Goal: Task Accomplishment & Management: Complete application form

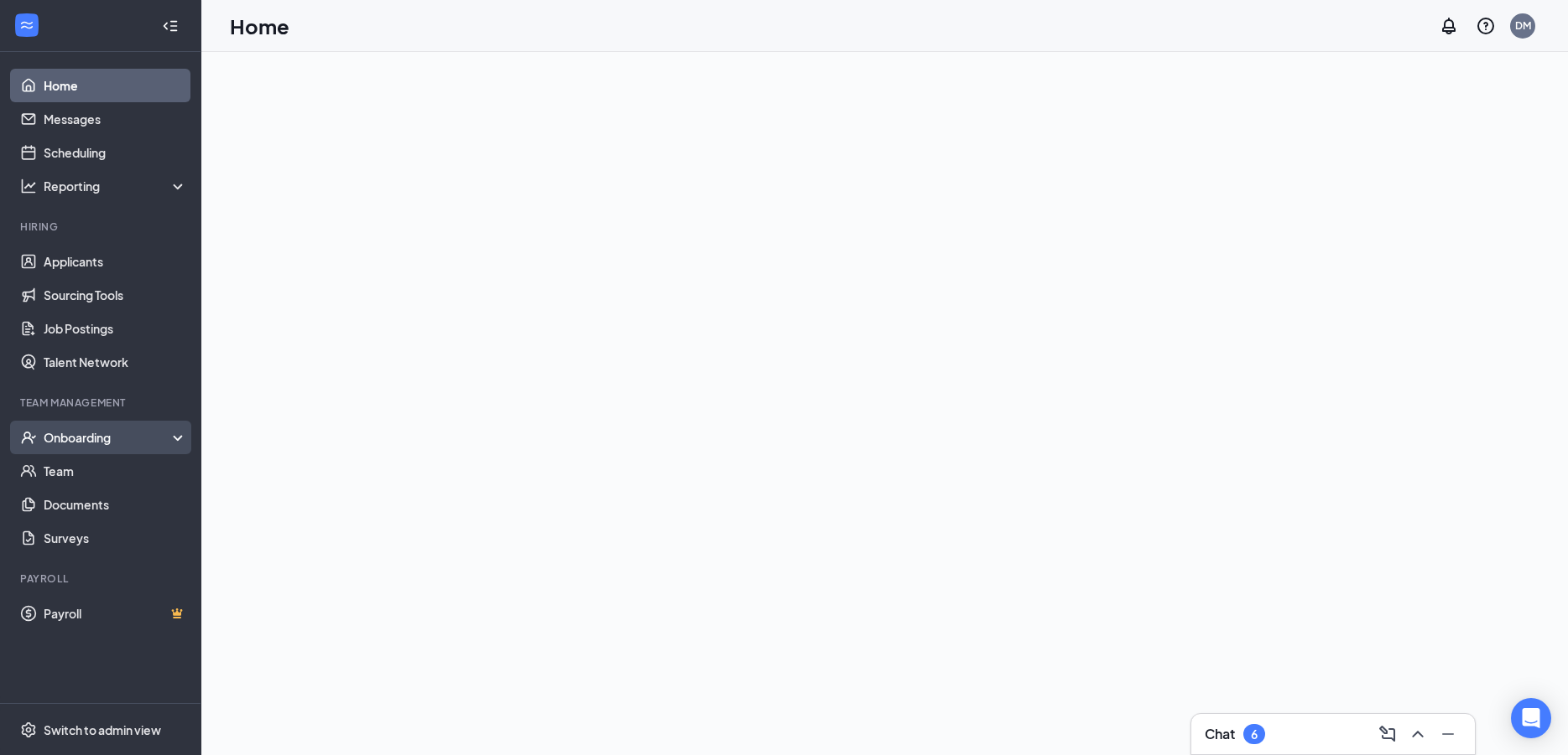
click at [109, 435] on div "Onboarding" at bounding box center [108, 437] width 129 height 16
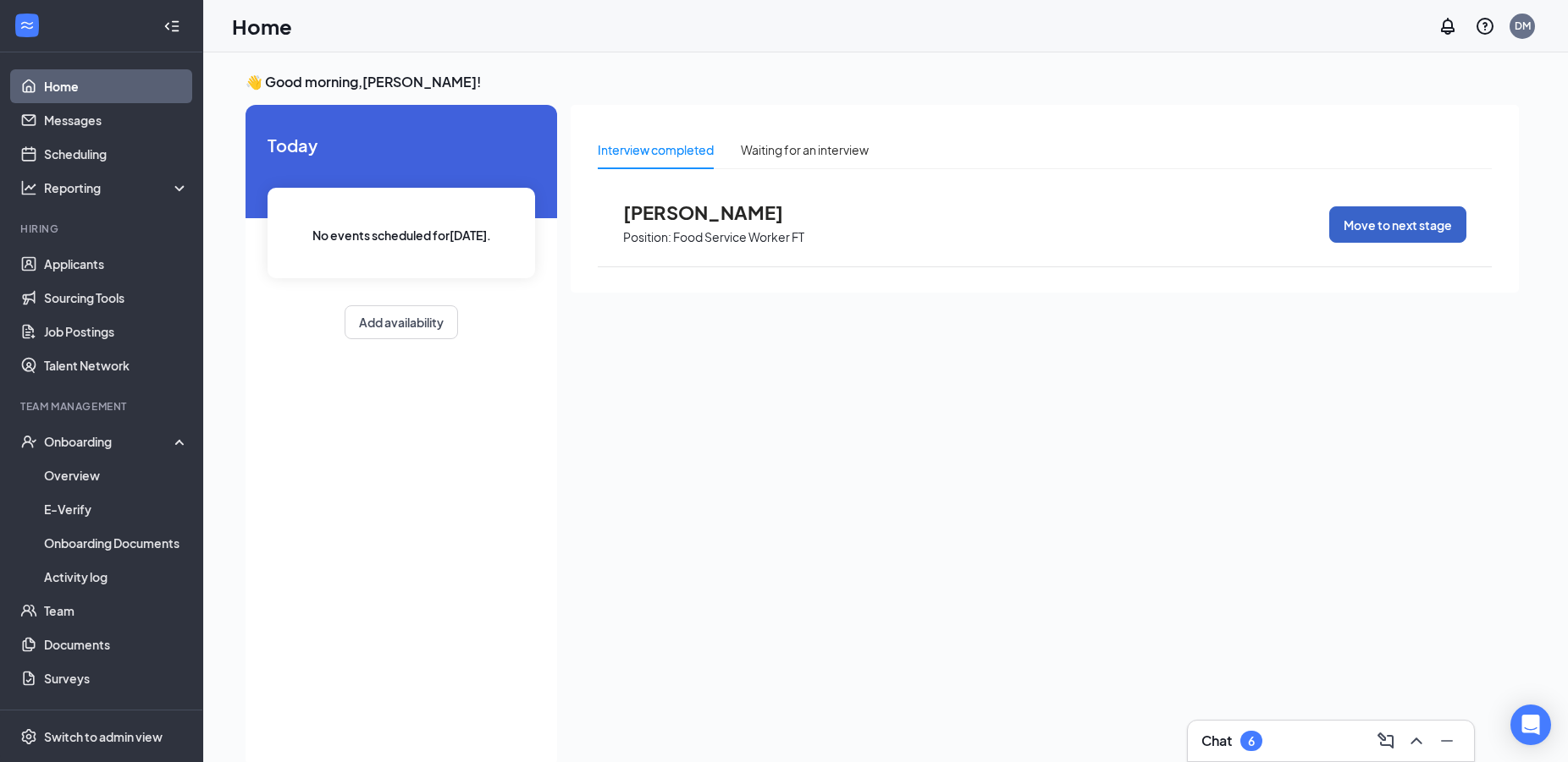
click at [1376, 225] on button "Move to next stage" at bounding box center [1398, 224] width 137 height 36
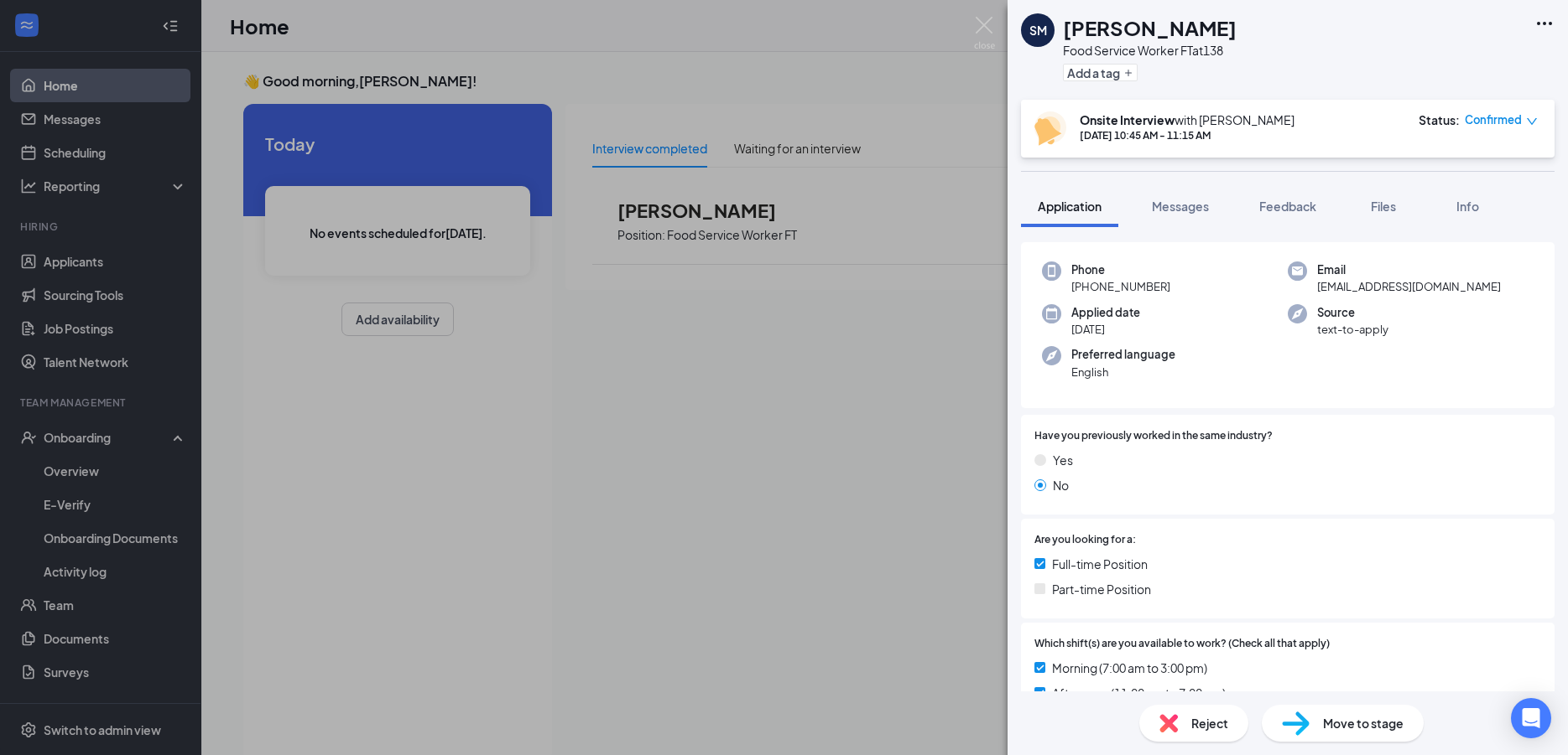
scroll to position [91, 0]
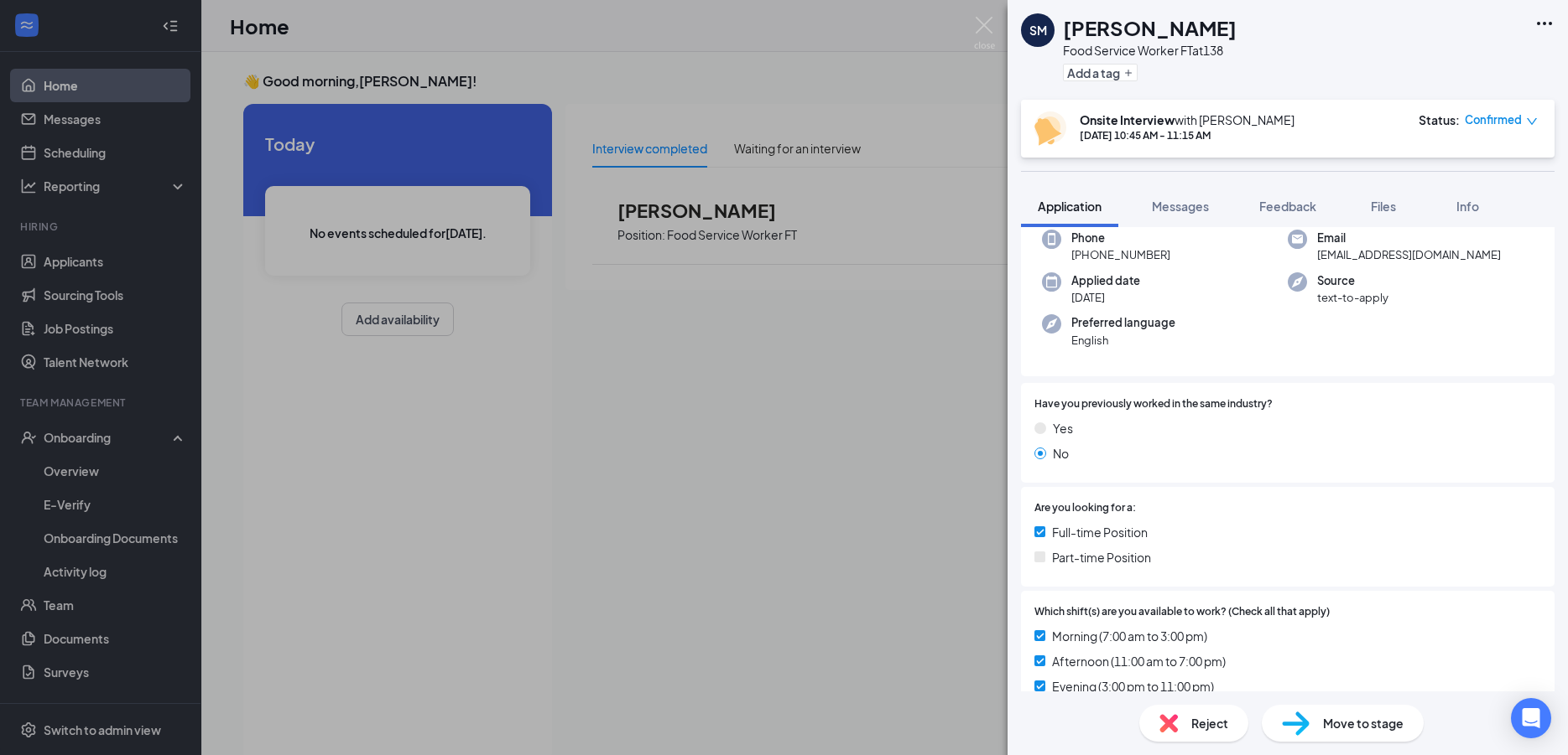
click at [1040, 561] on img at bounding box center [1039, 557] width 11 height 11
click at [1042, 558] on img at bounding box center [1039, 557] width 11 height 11
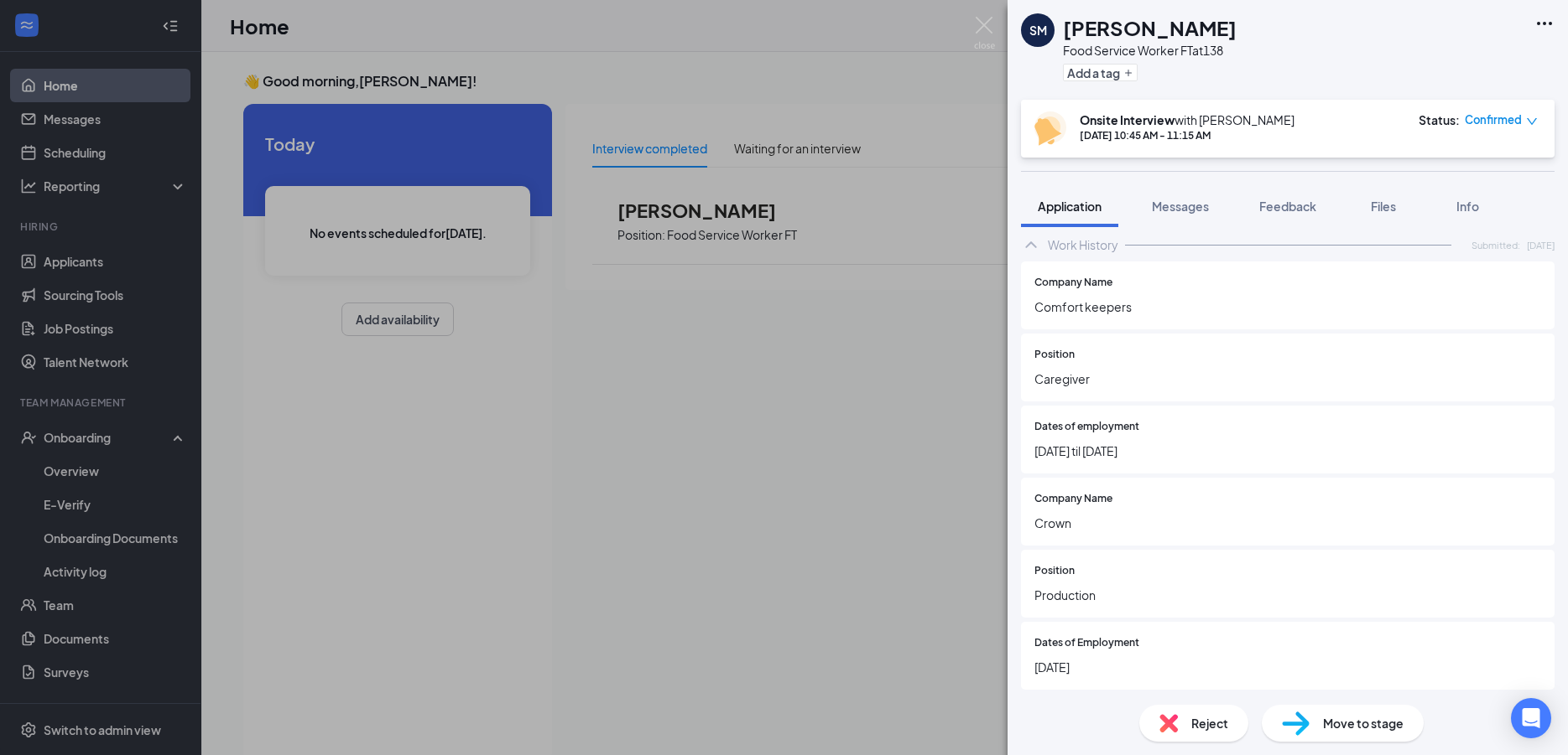
scroll to position [1007, 0]
click at [1364, 724] on span "Move to stage" at bounding box center [1363, 723] width 80 height 18
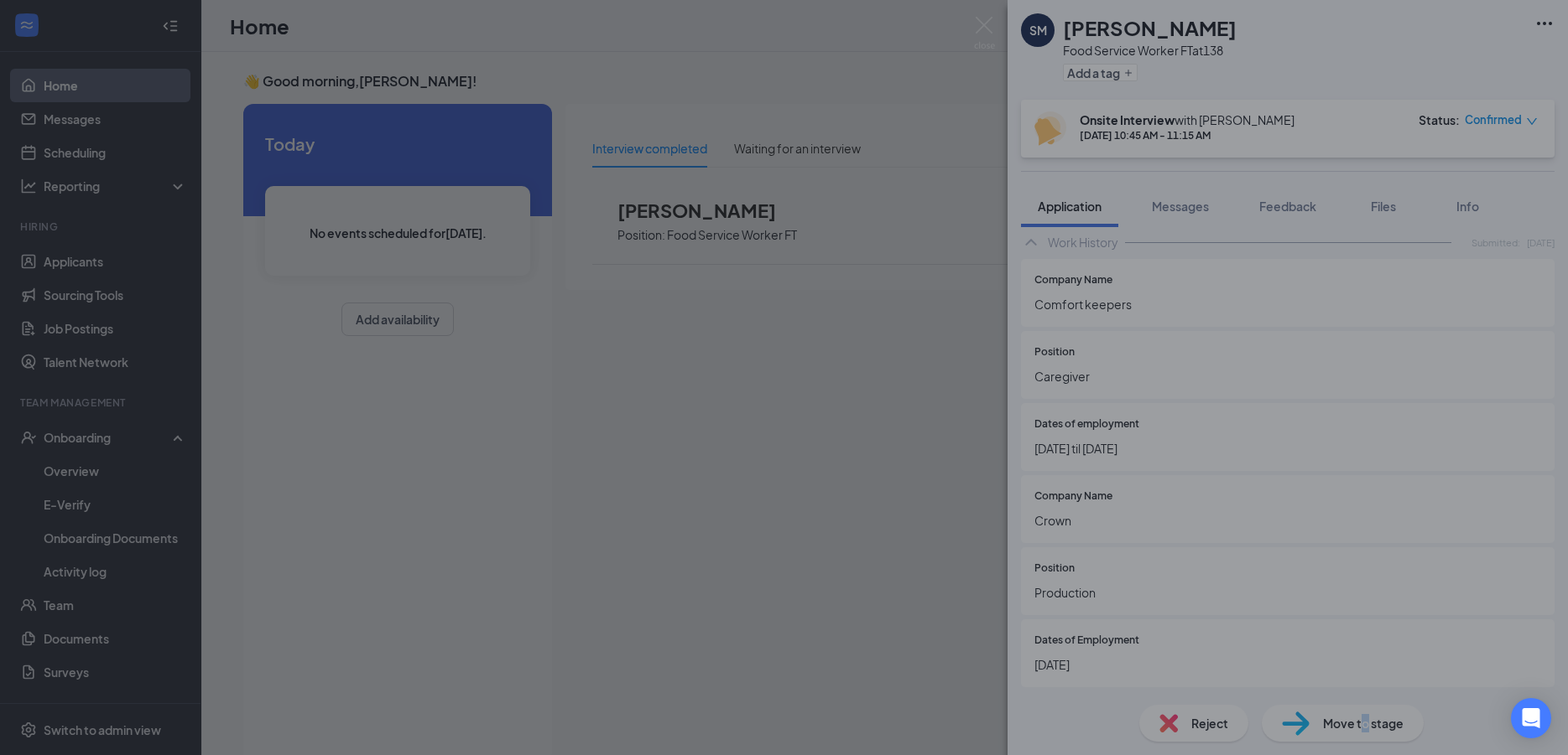
scroll to position [1006, 0]
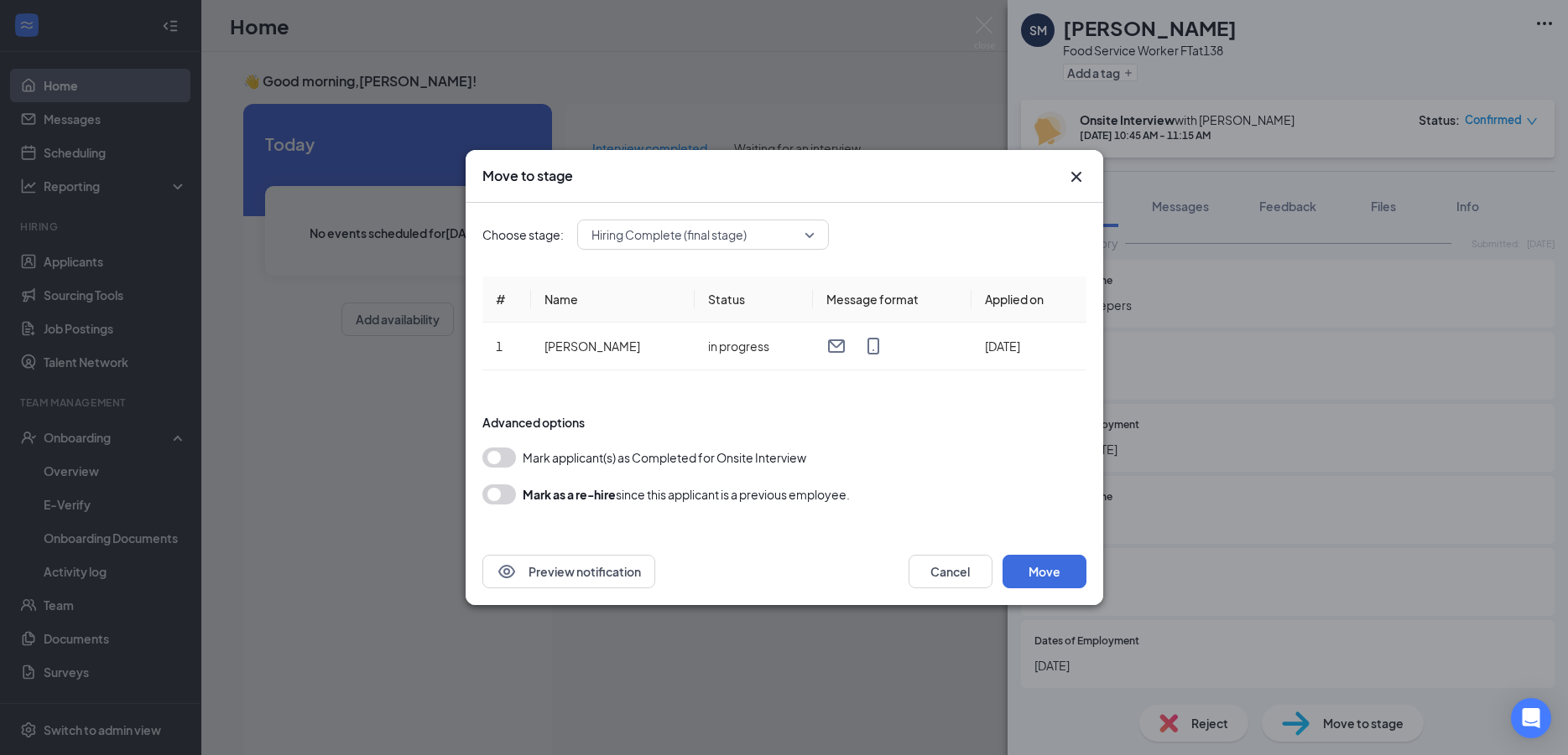
click at [497, 450] on button "button" at bounding box center [499, 458] width 34 height 20
click at [1058, 570] on button "Move" at bounding box center [1044, 571] width 84 height 34
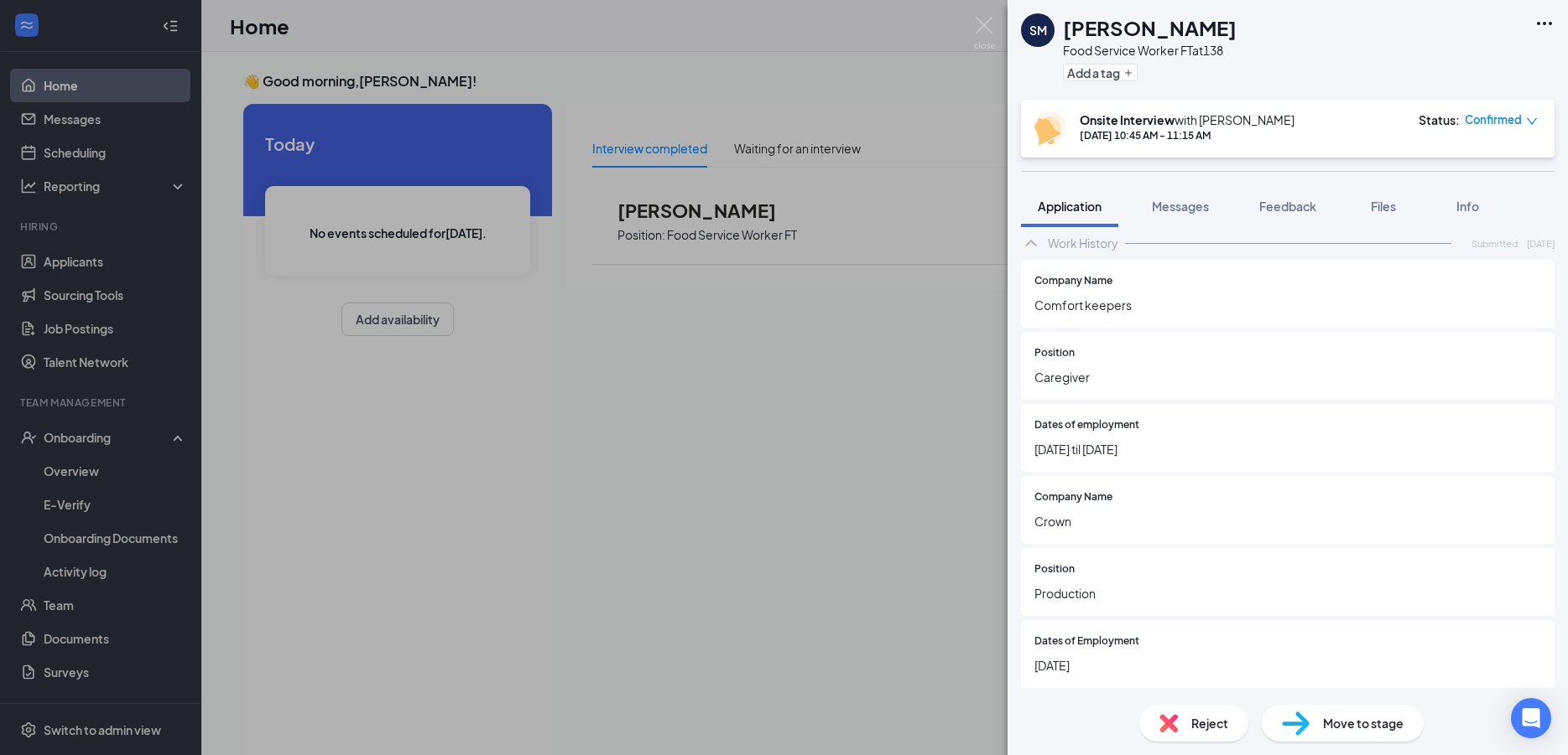
click at [944, 536] on div "[PERSON_NAME] Food Service Worker FT at 138 Add a tag Onsite Interview with [PE…" at bounding box center [784, 378] width 1568 height 755
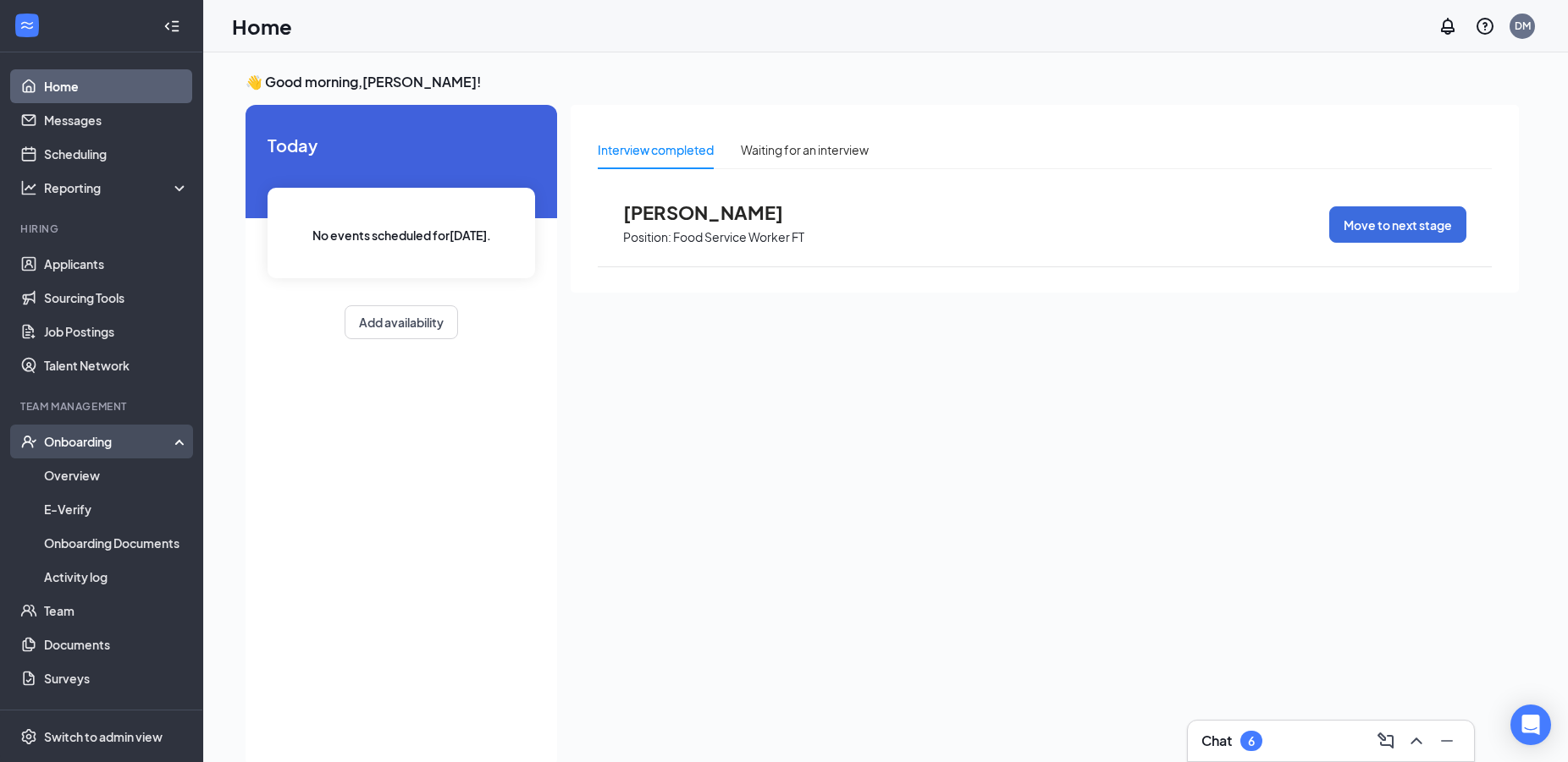
click at [42, 439] on div "Onboarding" at bounding box center [102, 442] width 203 height 34
click at [59, 443] on div "Onboarding" at bounding box center [109, 441] width 130 height 17
click at [93, 478] on link "Overview" at bounding box center [116, 475] width 145 height 34
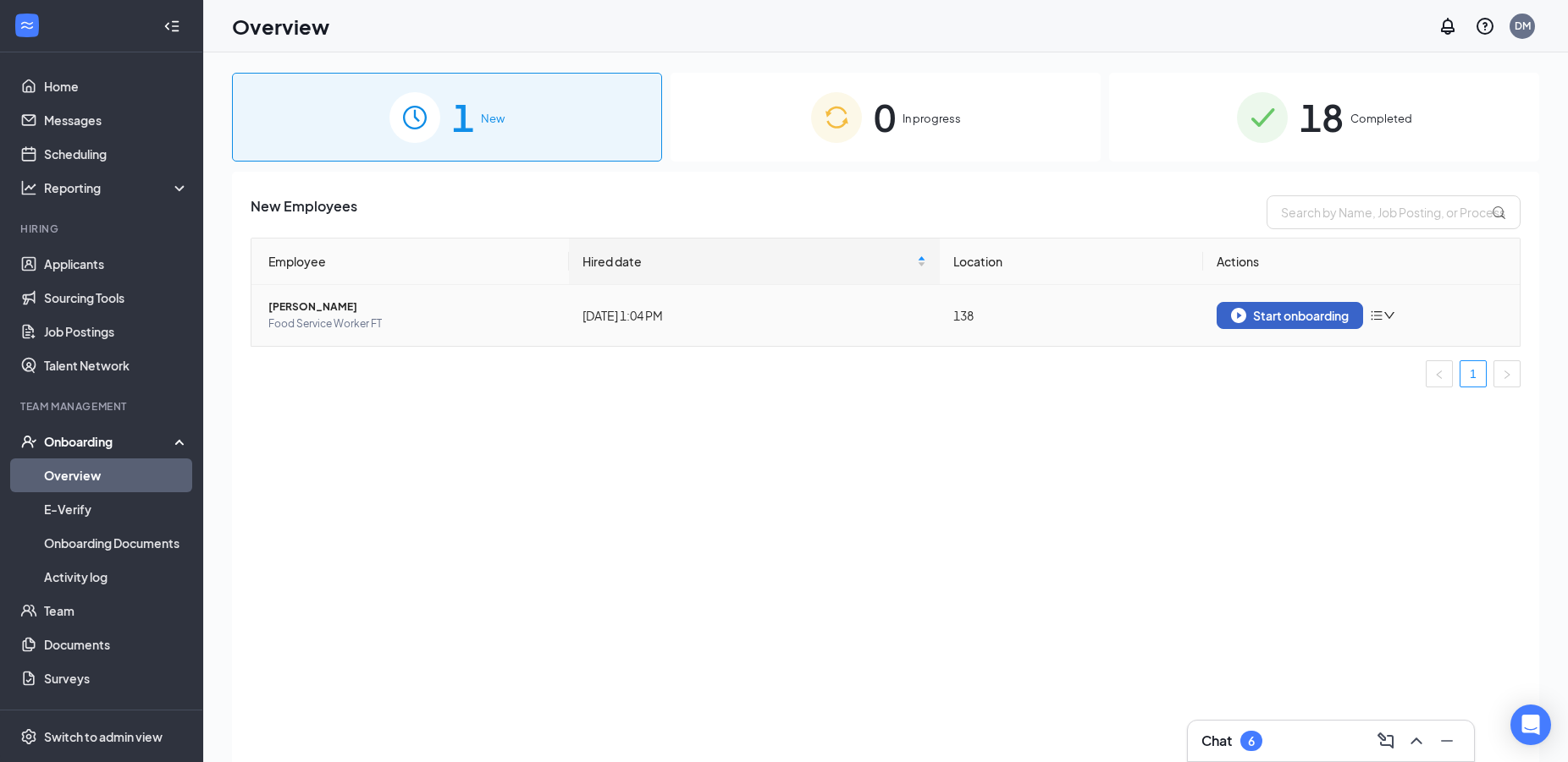
click at [1238, 314] on img "button" at bounding box center [1239, 316] width 16 height 16
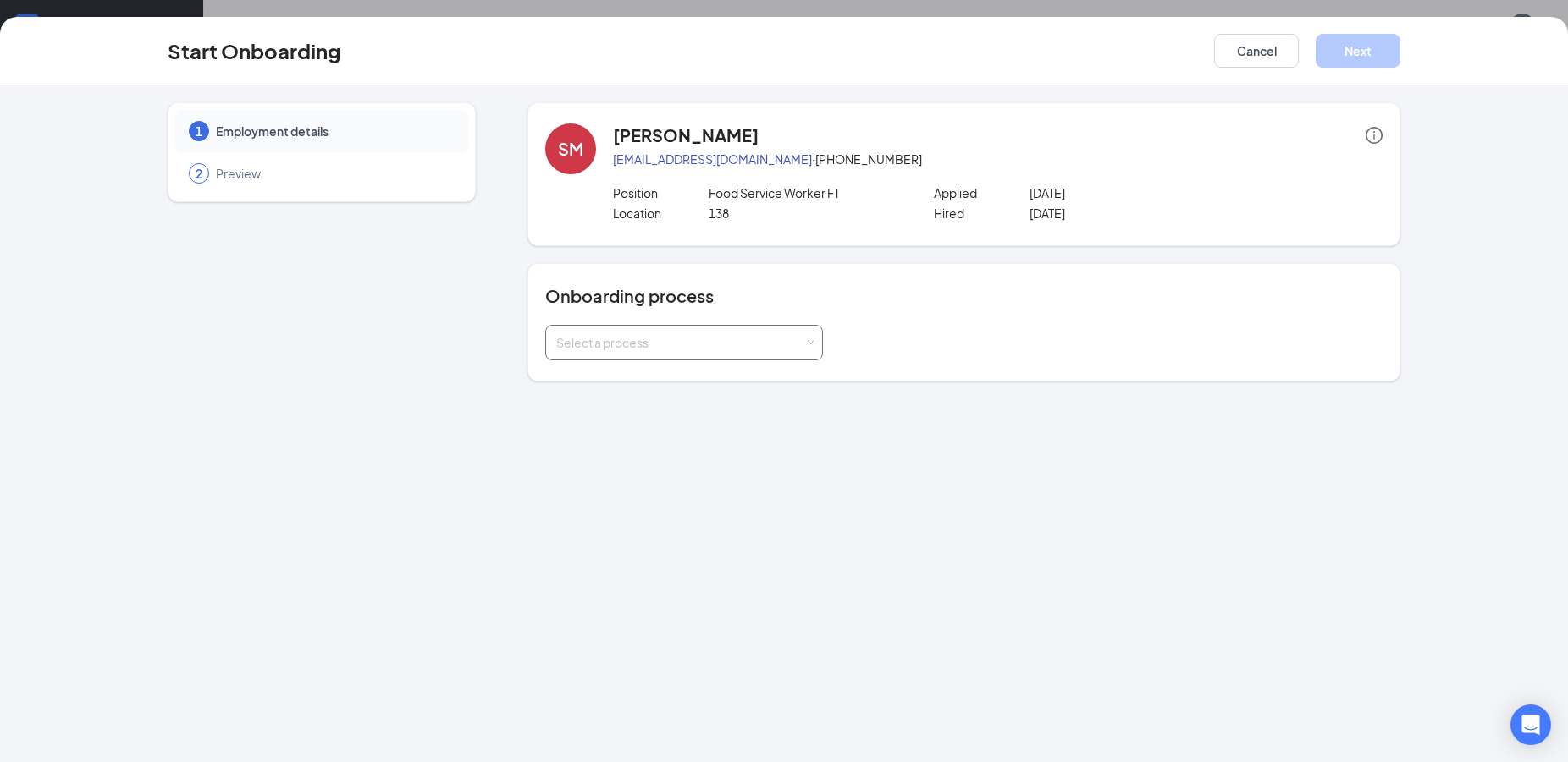
click at [809, 342] on span at bounding box center [810, 343] width 8 height 8
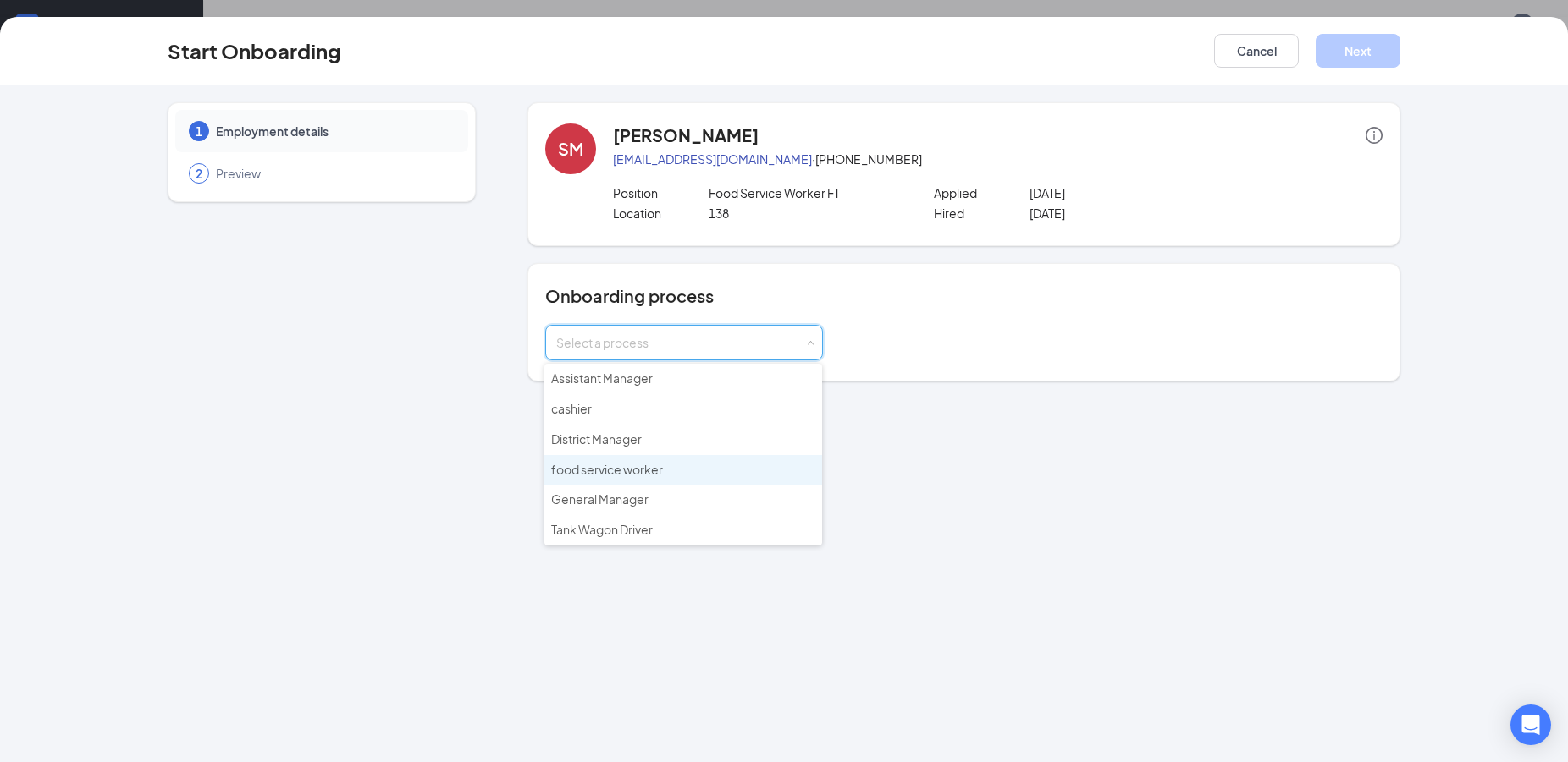
click at [667, 463] on li "food service worker" at bounding box center [683, 470] width 278 height 30
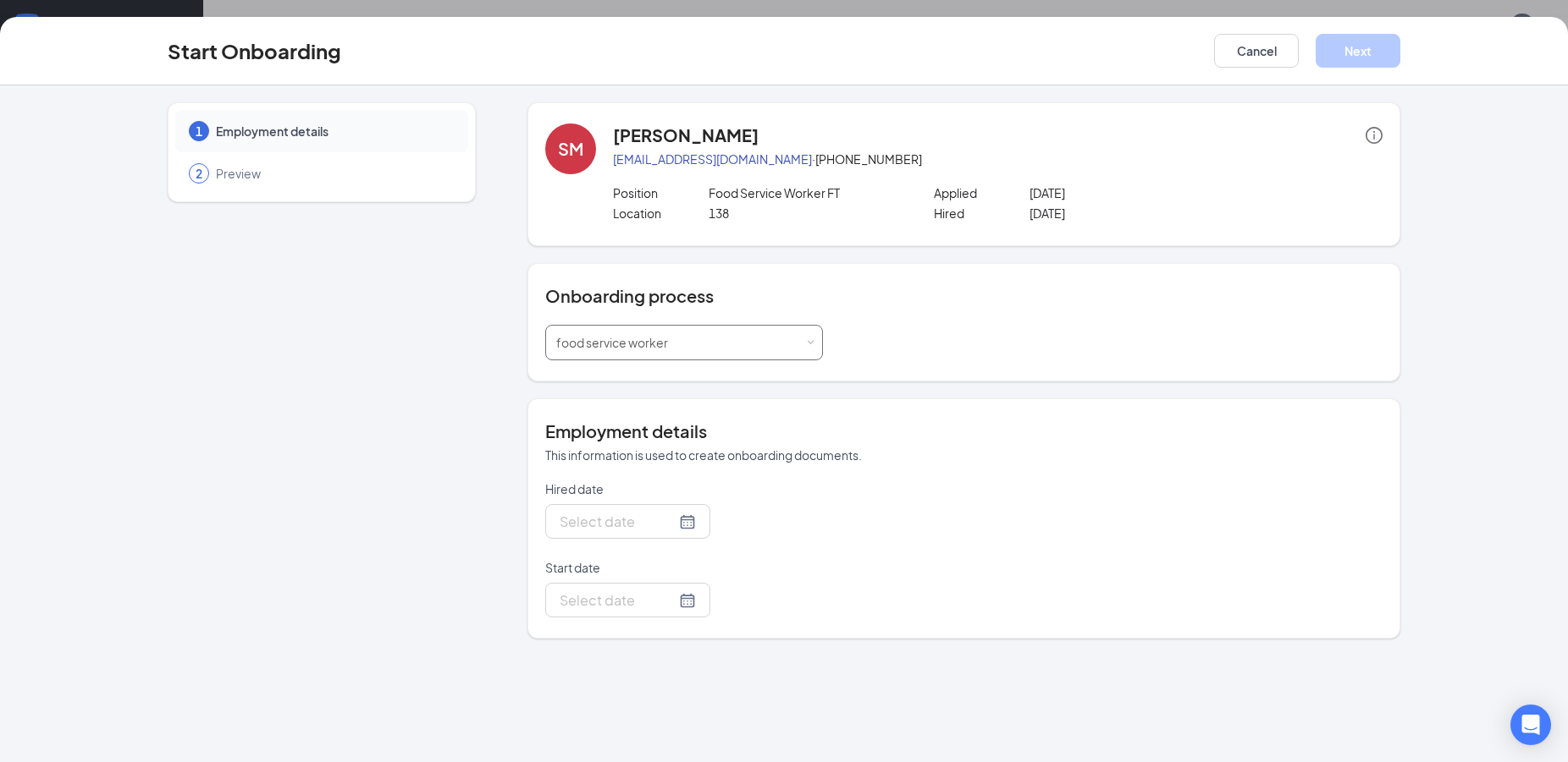
type input "[DATE]"
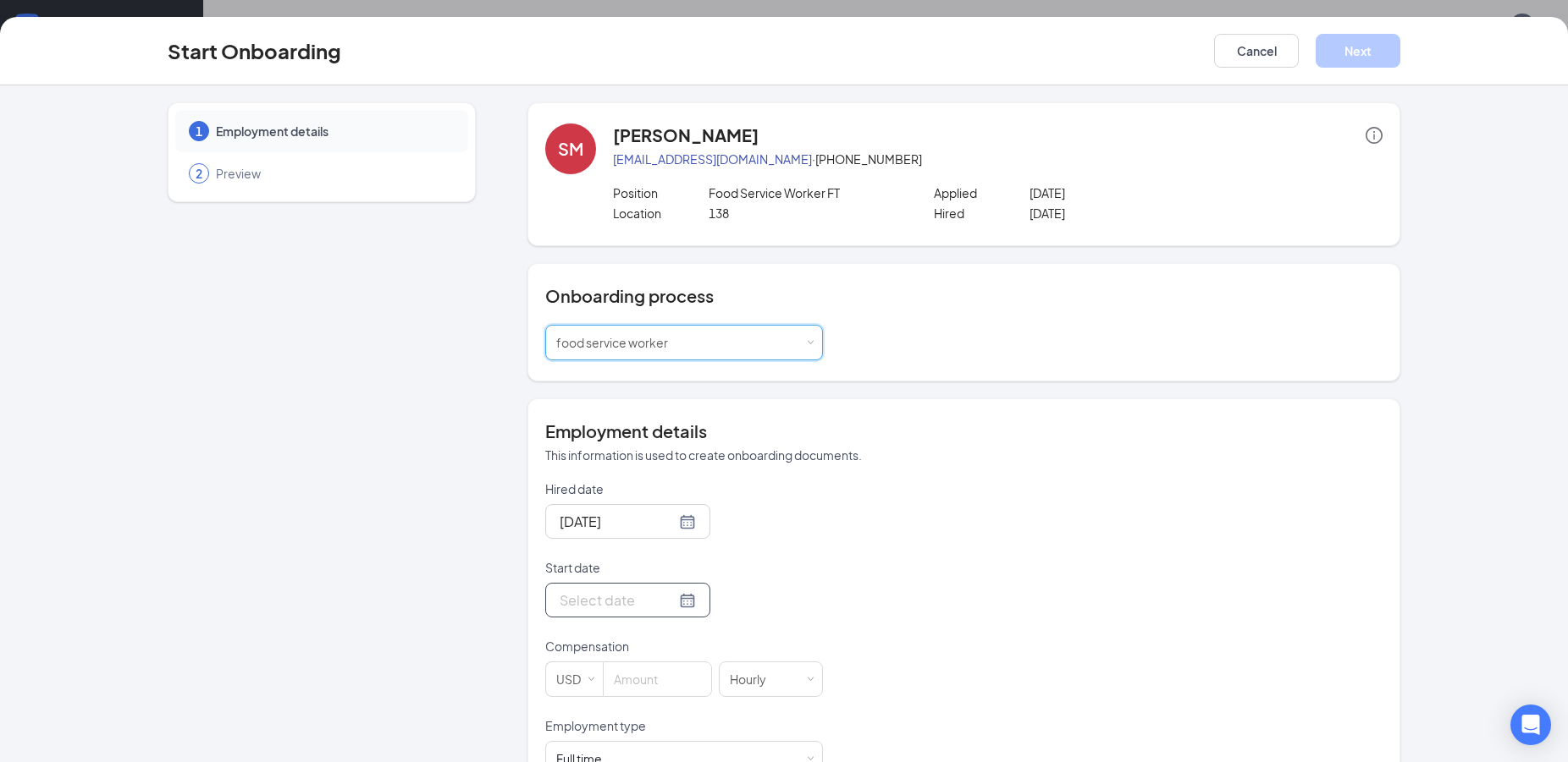
click at [696, 597] on div at bounding box center [628, 601] width 136 height 21
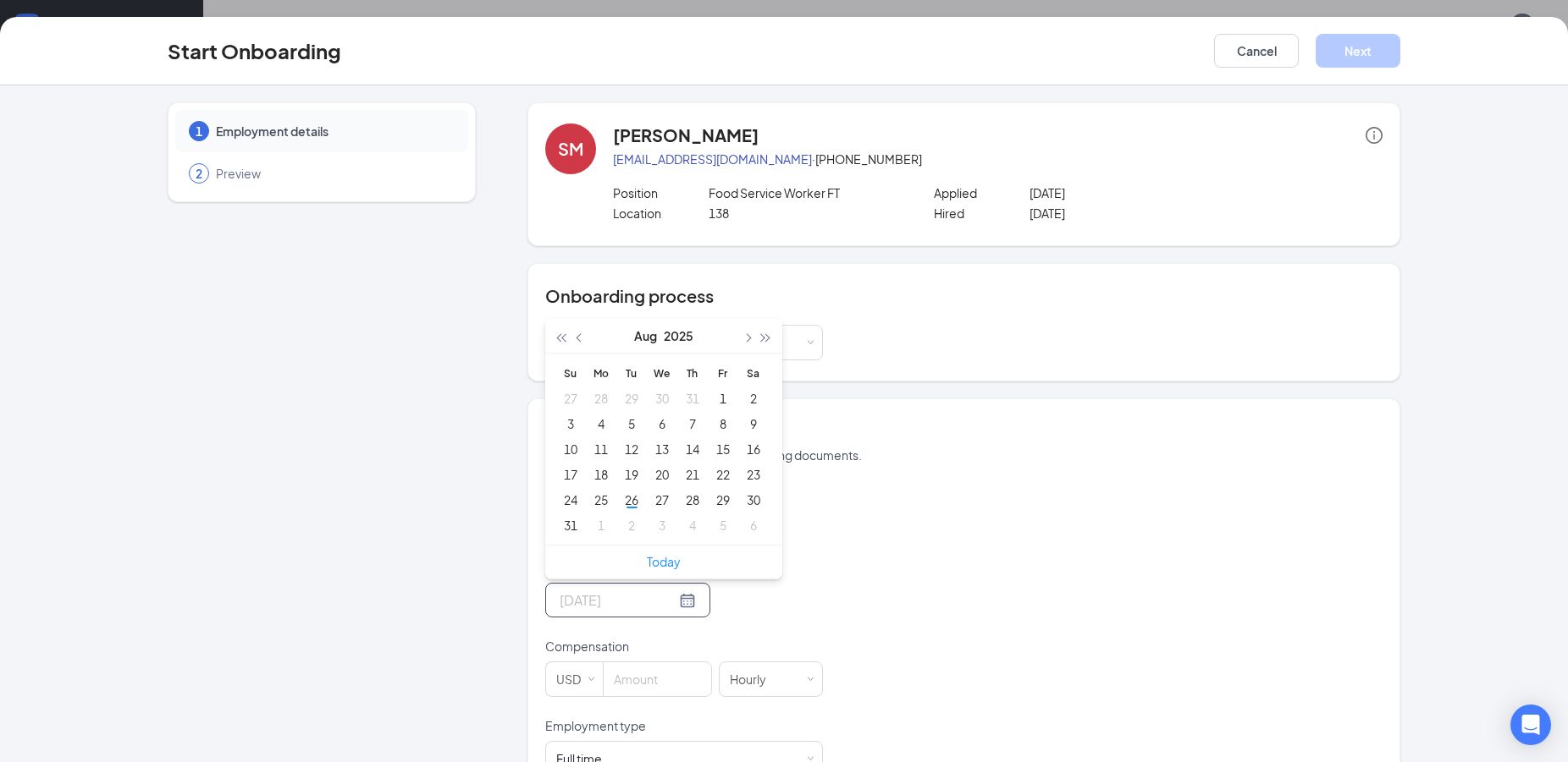
type input "[DATE]"
click at [738, 336] on button "button" at bounding box center [746, 336] width 19 height 34
type input "[DATE]"
click at [593, 400] on div "1" at bounding box center [601, 399] width 21 height 21
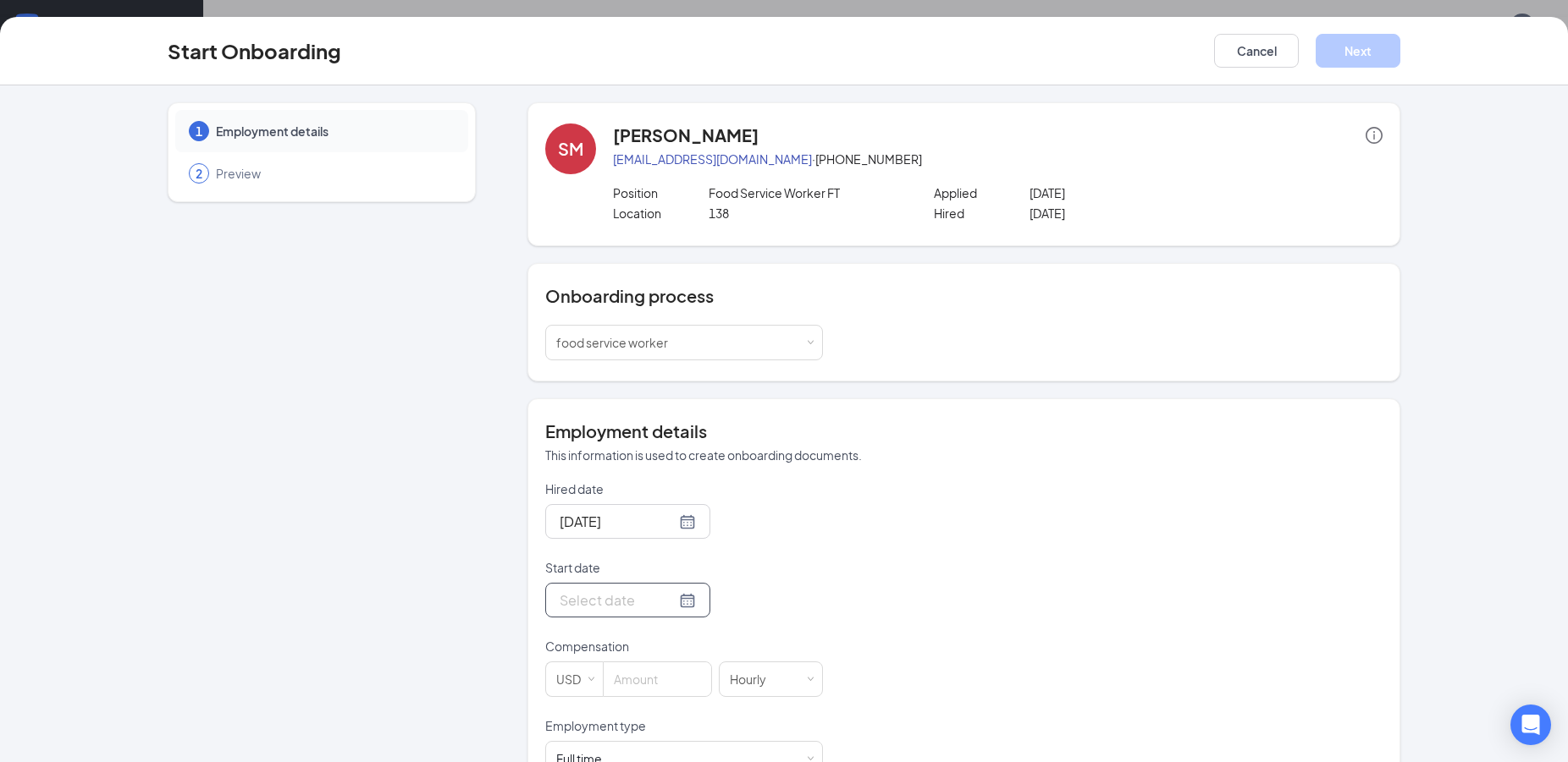
click at [696, 601] on div at bounding box center [628, 601] width 136 height 21
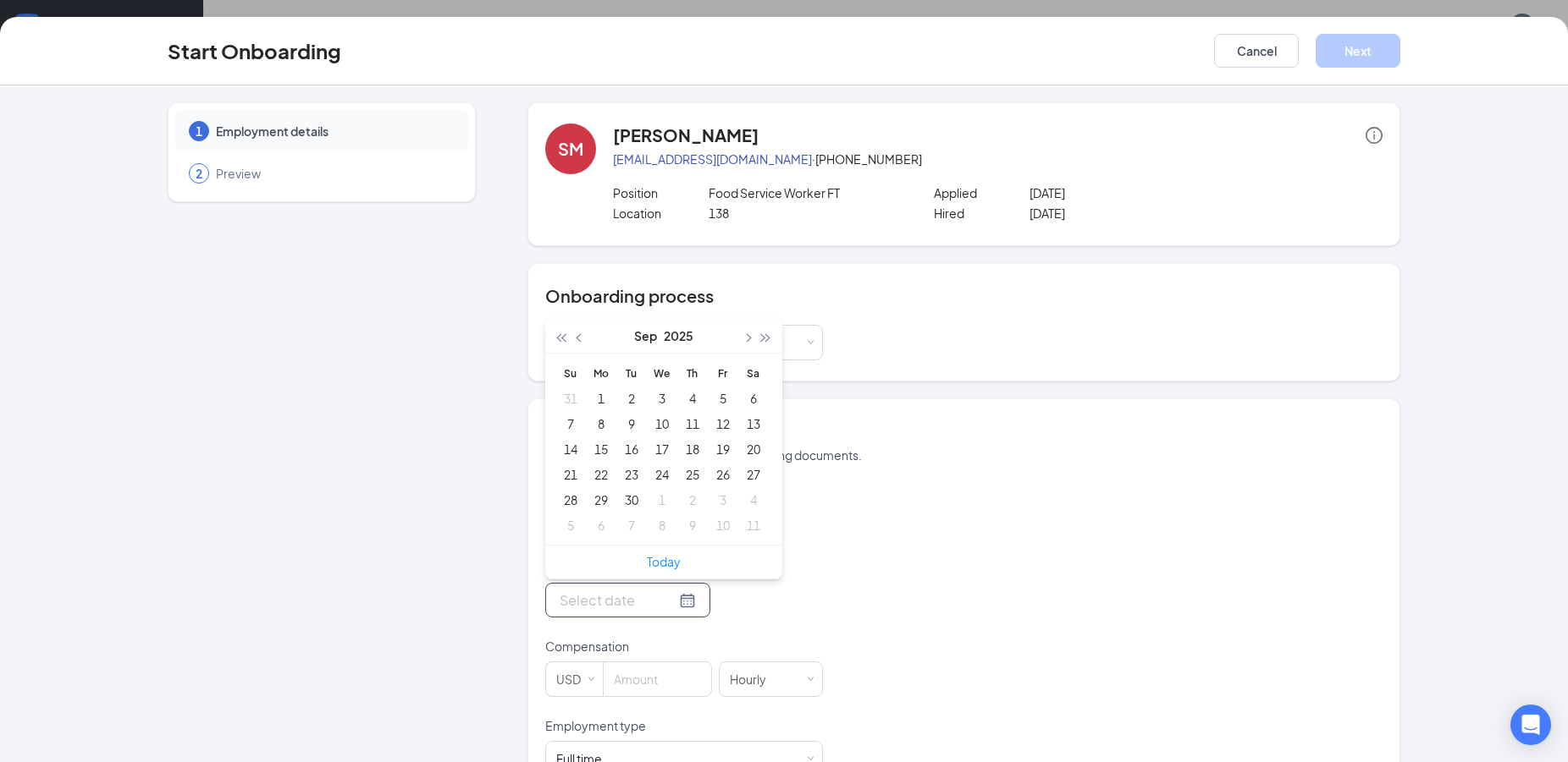
type input "[DATE]"
click at [595, 402] on div "1" at bounding box center [601, 399] width 21 height 21
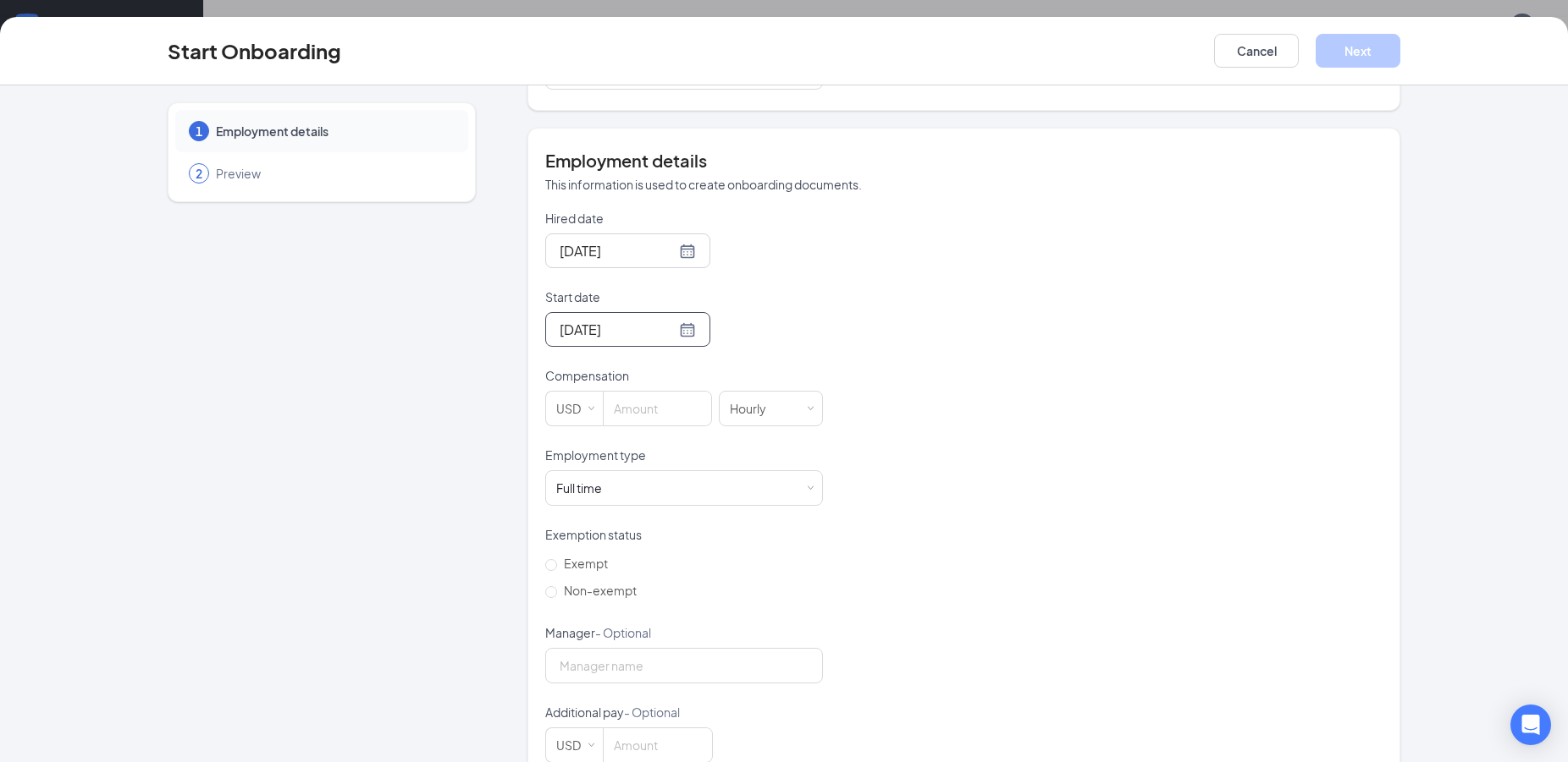
scroll to position [275, 0]
drag, startPoint x: 674, startPoint y: 409, endPoint x: 693, endPoint y: 420, distance: 22.0
click at [674, 409] on input at bounding box center [658, 405] width 108 height 34
type input "13"
click at [806, 487] on span at bounding box center [810, 486] width 8 height 8
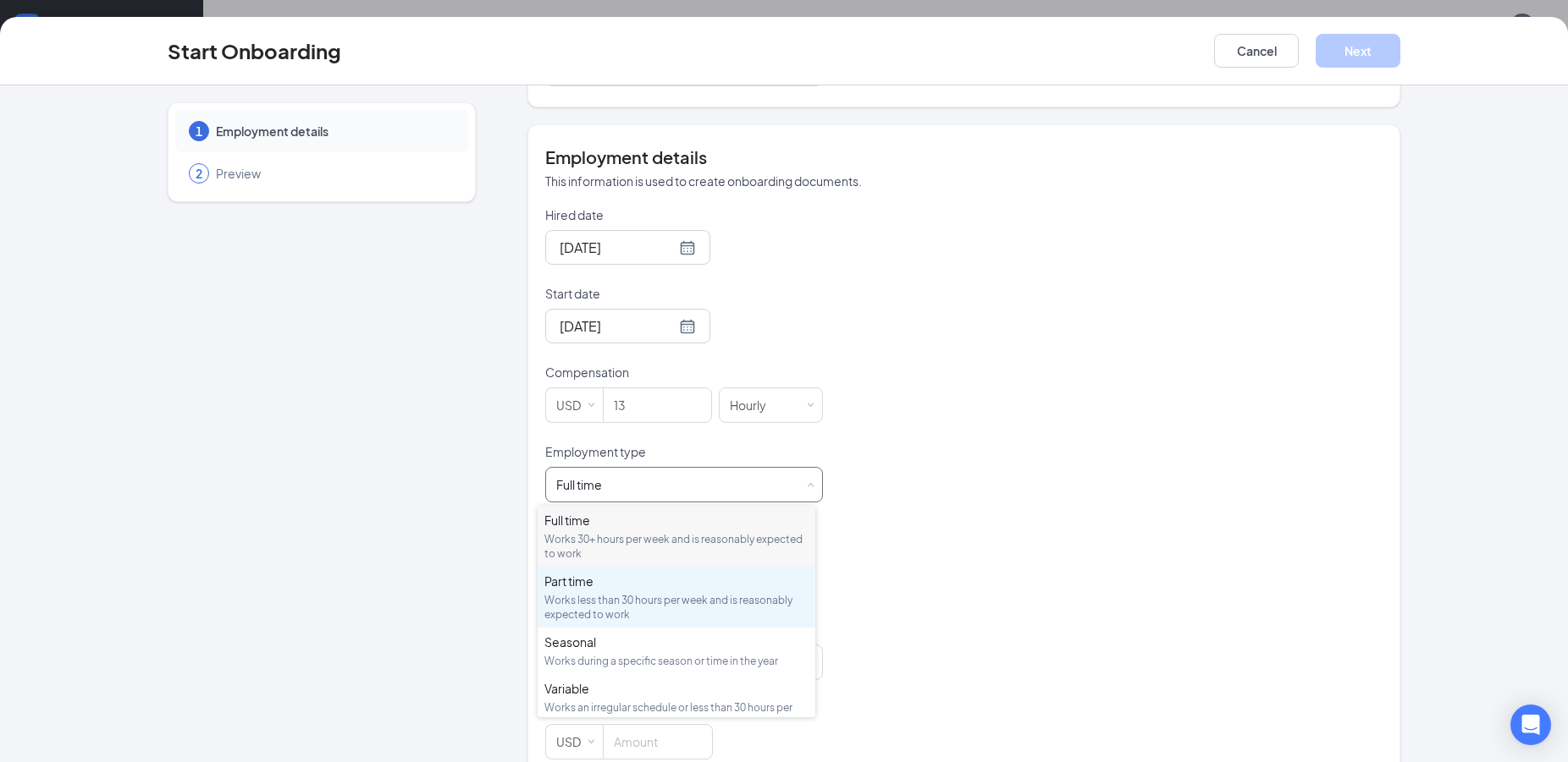
click at [658, 595] on div "Works less than 30 hours per week and is reasonably expected to work" at bounding box center [676, 607] width 264 height 28
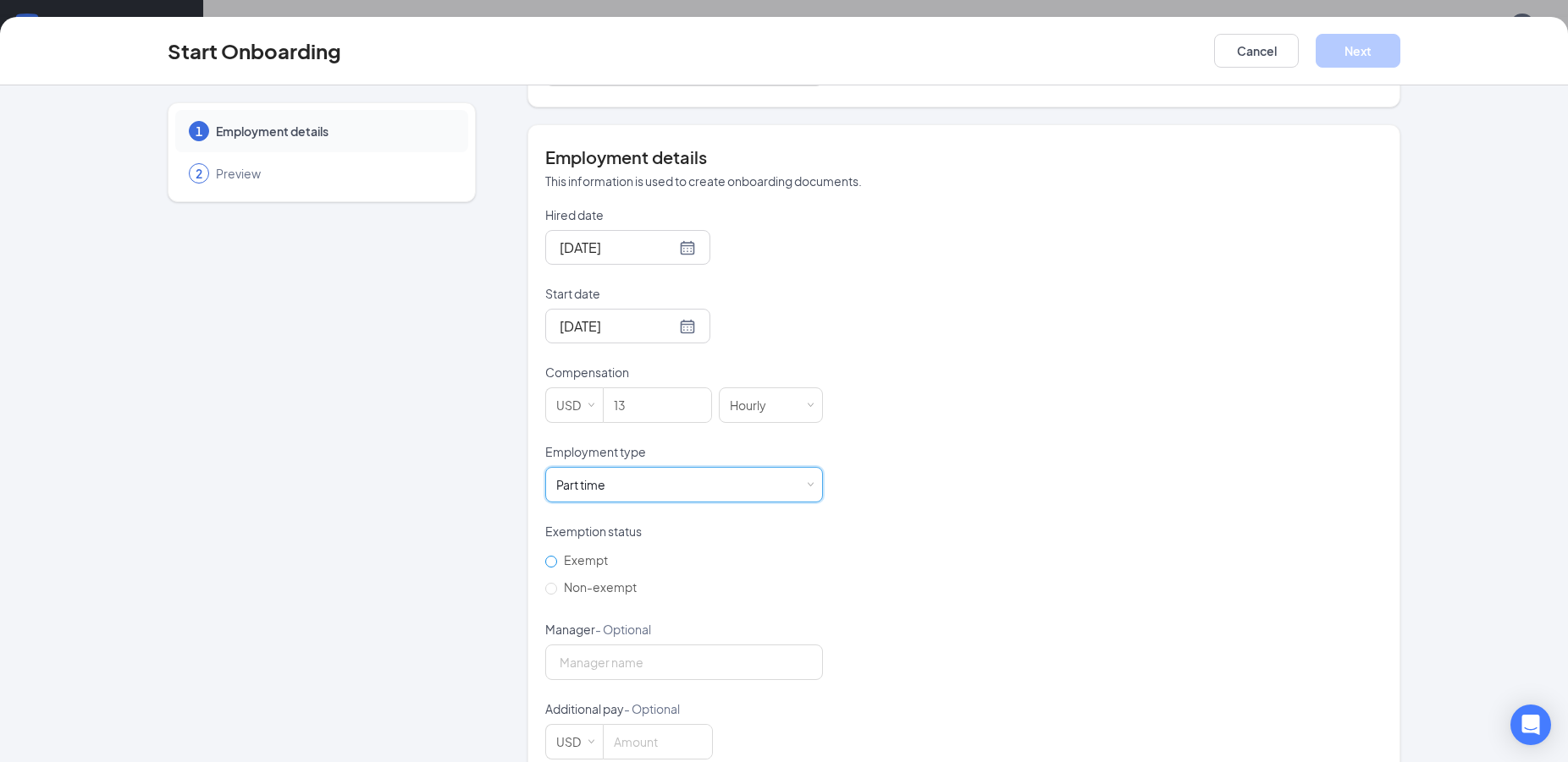
click at [545, 561] on input "Exempt" at bounding box center [551, 562] width 12 height 12
radio input "true"
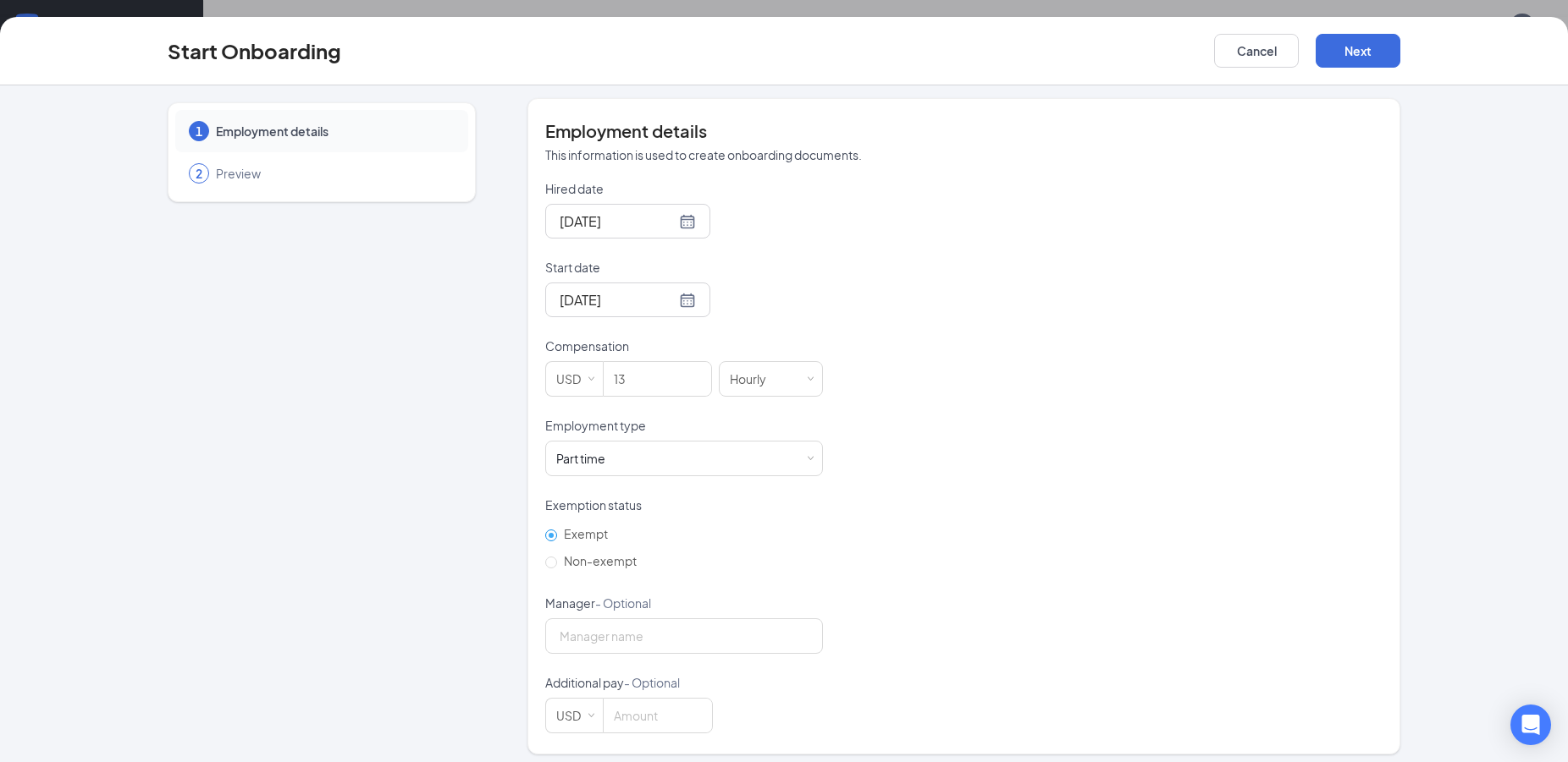
scroll to position [310, 0]
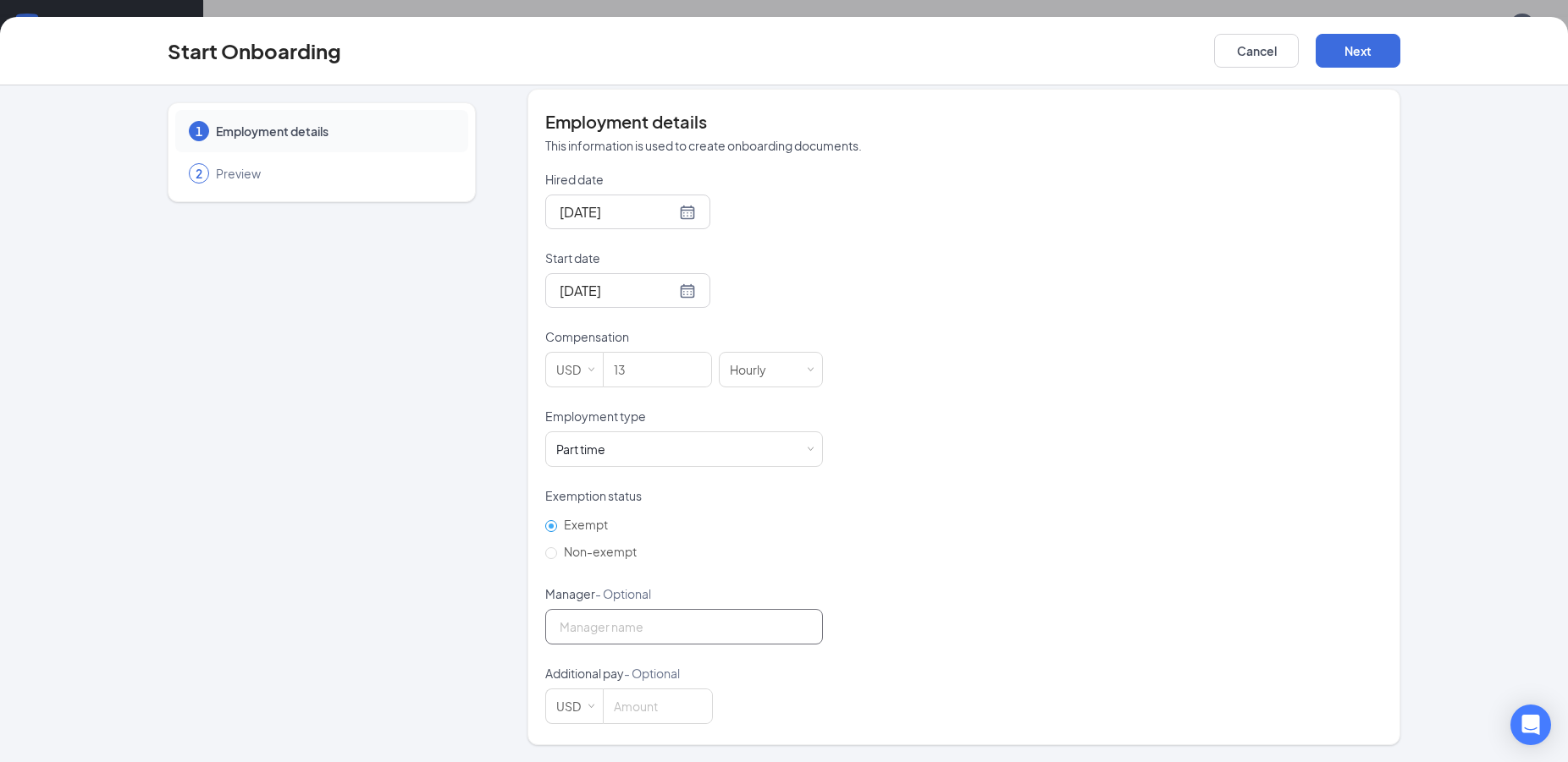
click at [738, 622] on input "Manager - Optional" at bounding box center [684, 627] width 278 height 35
type input "[PERSON_NAME]"
click at [970, 553] on div "Hired date [DATE] Start date [DATE] [DATE] Su Mo Tu We Th Fr Sa 31 1 2 3 4 5 6 …" at bounding box center [964, 447] width 838 height 553
click at [1388, 53] on button "Next" at bounding box center [1358, 51] width 85 height 34
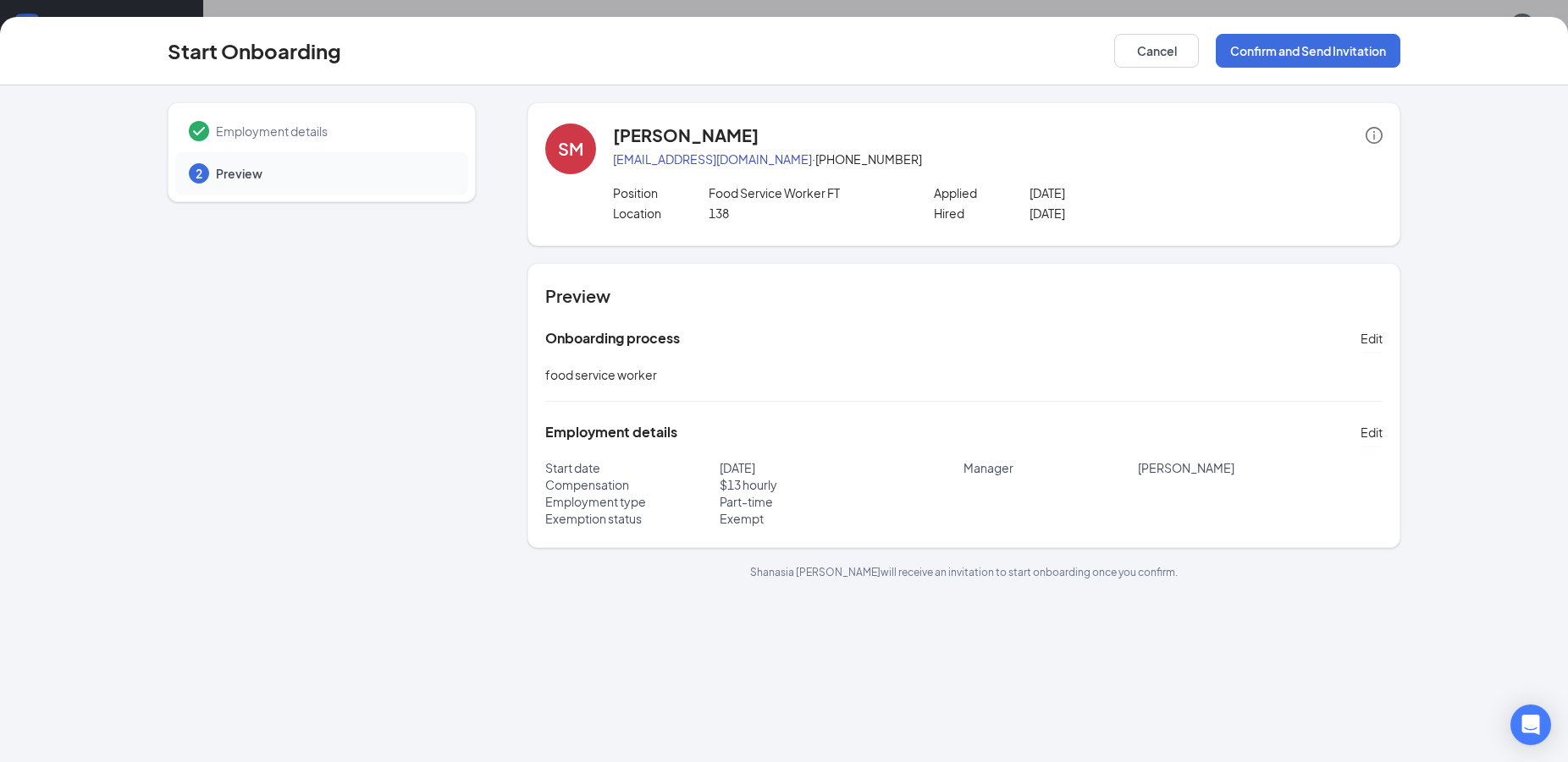
scroll to position [0, 0]
click at [1241, 54] on button "Confirm and Send Invitation" at bounding box center [1308, 51] width 185 height 34
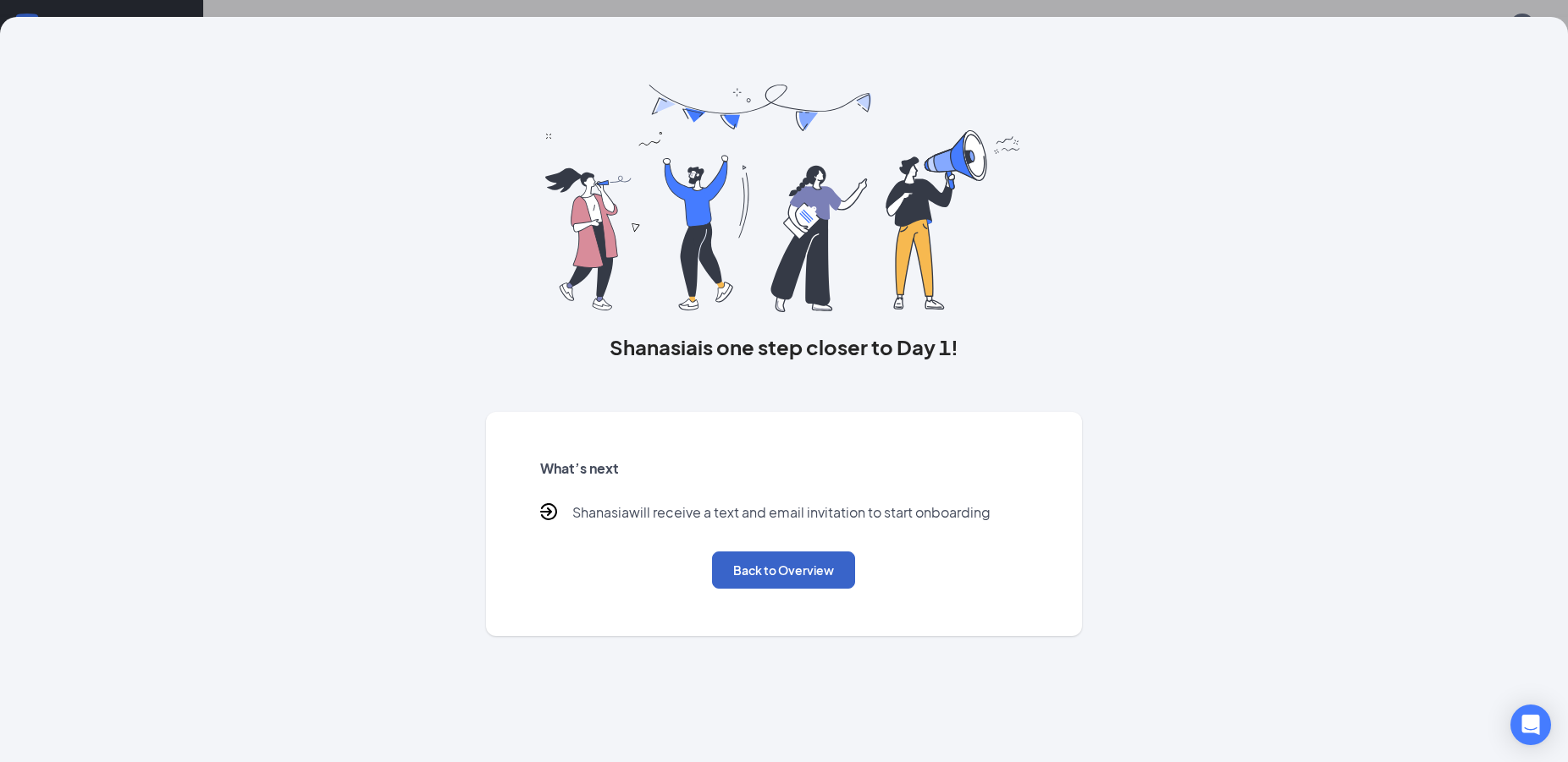
click at [805, 571] on button "Back to Overview" at bounding box center [783, 571] width 143 height 37
